Goal: Task Accomplishment & Management: Manage account settings

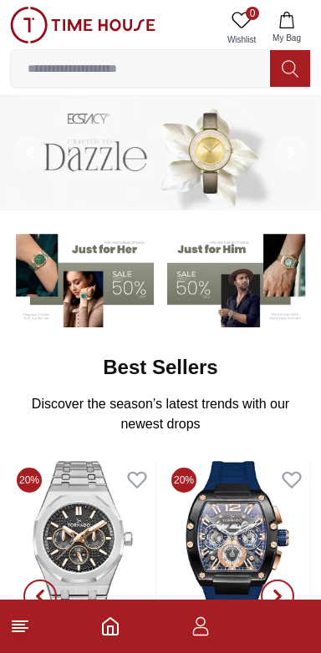
click at [198, 632] on icon "button" at bounding box center [201, 627] width 20 height 20
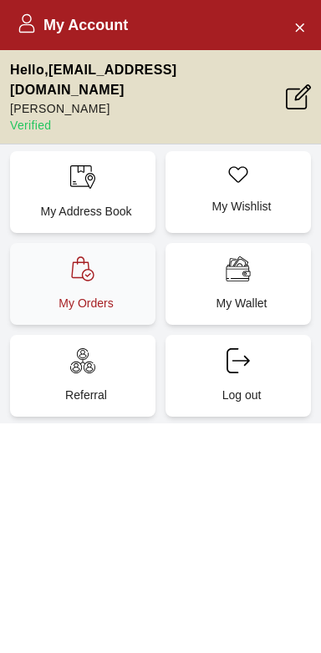
click at [69, 295] on p "My Orders" at bounding box center [85, 303] width 125 height 17
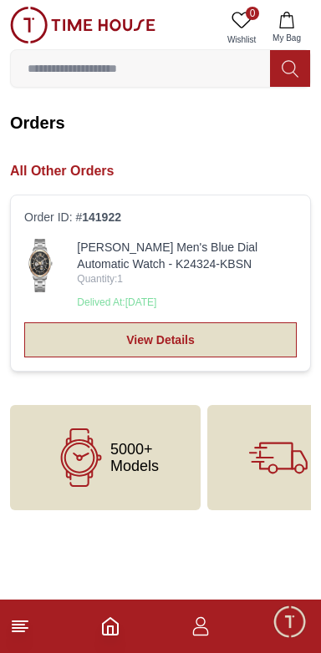
click at [97, 340] on link "View Details" at bounding box center [160, 340] width 272 height 35
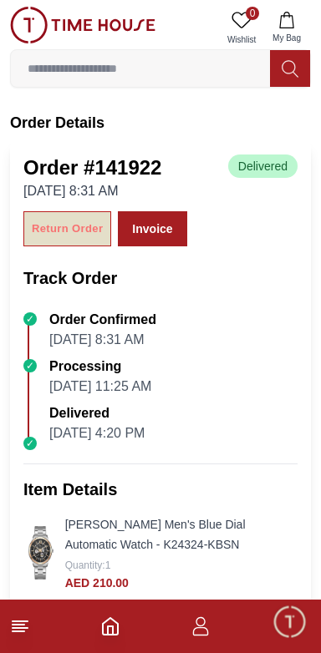
click at [53, 233] on div "Return Order" at bounding box center [67, 229] width 71 height 19
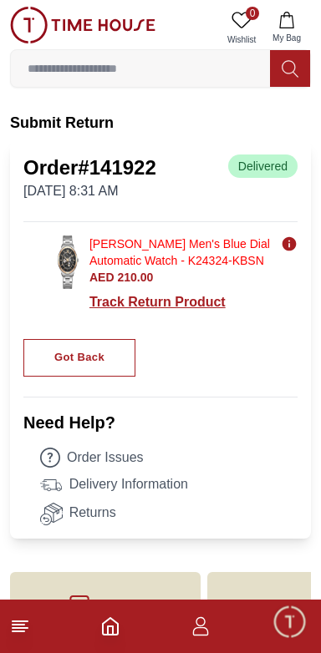
click at [134, 295] on div "Track Return Product" at bounding box center [193, 302] width 208 height 20
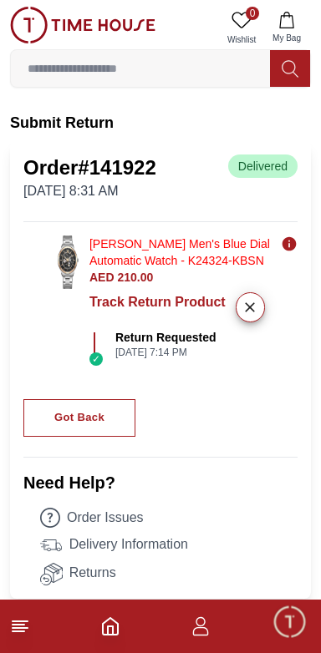
click at [101, 636] on icon "Home" at bounding box center [110, 627] width 20 height 20
